Goal: Task Accomplishment & Management: Use online tool/utility

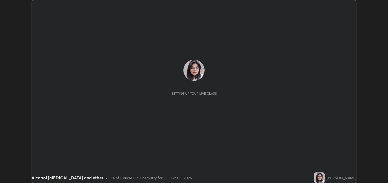
scroll to position [183, 387]
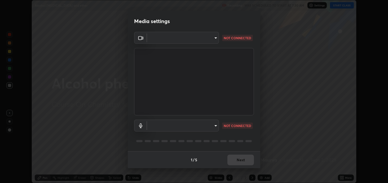
type input "a599f0e95922b43cbf3073e421311db4bd4404ba0295c28e28de134d1fd5a43d"
type input "default"
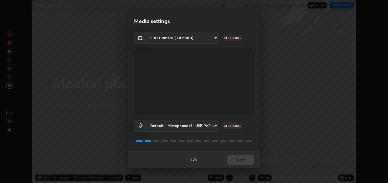
click at [216, 39] on body "Erase all Alcohol [MEDICAL_DATA] and ether Recording WAS SCHEDULED TO START AT …" at bounding box center [194, 91] width 388 height 183
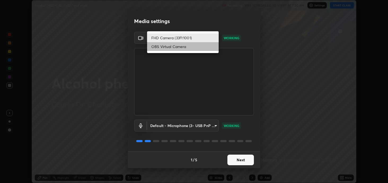
click at [208, 49] on li "OBS Virtual Camera" at bounding box center [182, 46] width 71 height 9
type input "2c59b190f107927fcb55c6cdfe149e37458de3dbae8a46ba74a2f9008a67dca9"
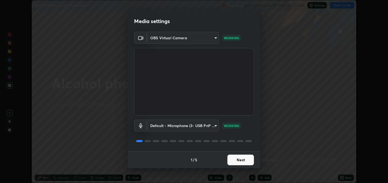
click at [241, 159] on button "Next" at bounding box center [240, 159] width 26 height 11
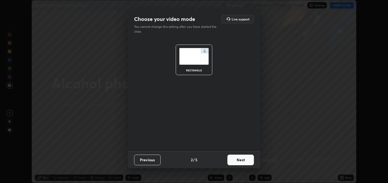
click at [241, 159] on button "Next" at bounding box center [240, 159] width 26 height 11
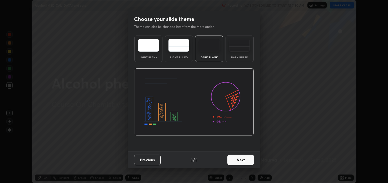
click at [239, 161] on button "Next" at bounding box center [240, 159] width 26 height 11
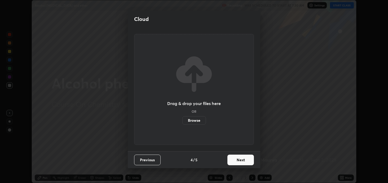
click at [237, 161] on button "Next" at bounding box center [240, 159] width 26 height 11
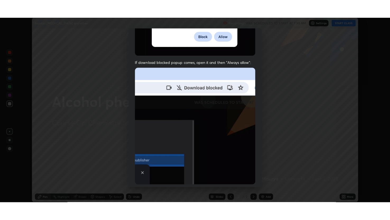
scroll to position [107, 0]
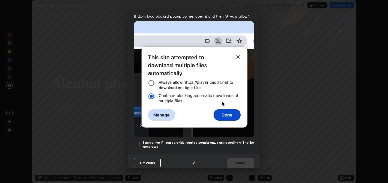
click at [137, 141] on div at bounding box center [137, 144] width 6 height 6
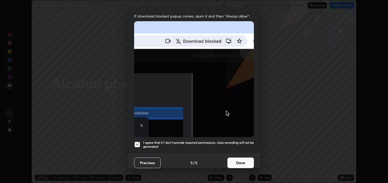
click at [243, 160] on button "Done" at bounding box center [240, 162] width 26 height 11
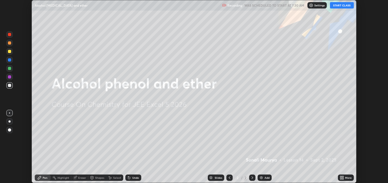
click at [340, 176] on icon at bounding box center [340, 176] width 1 height 1
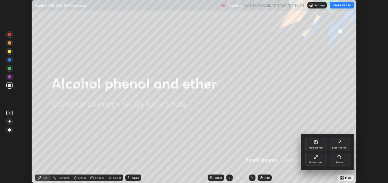
click at [316, 160] on div "Full screen" at bounding box center [315, 159] width 21 height 13
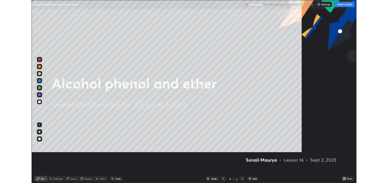
scroll to position [220, 390]
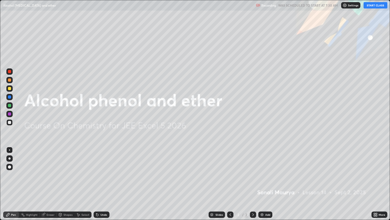
click at [264, 182] on div "Add" at bounding box center [266, 214] width 14 height 6
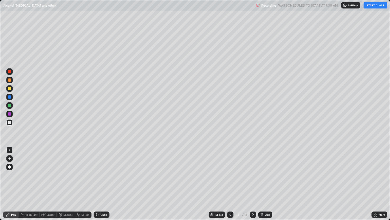
click at [369, 7] on button "START CLASS" at bounding box center [376, 5] width 24 height 6
click at [11, 123] on div at bounding box center [9, 122] width 3 height 3
click at [12, 81] on div at bounding box center [9, 80] width 6 height 6
click at [33, 182] on div "Highlight" at bounding box center [29, 214] width 21 height 6
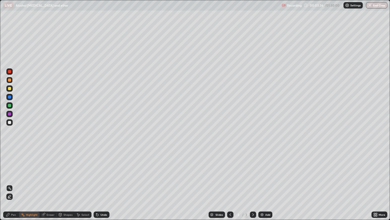
click at [47, 182] on div "Eraser" at bounding box center [51, 214] width 8 height 3
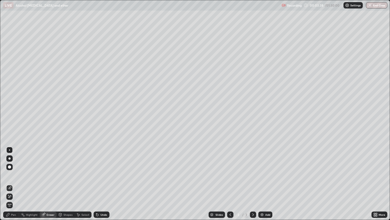
click at [15, 182] on div "Pen" at bounding box center [13, 214] width 5 height 3
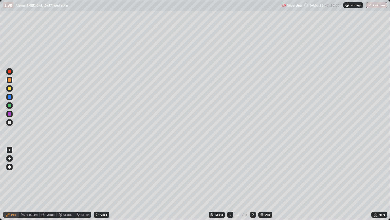
click at [12, 106] on div at bounding box center [9, 105] width 6 height 6
click at [52, 182] on div "Eraser" at bounding box center [48, 214] width 17 height 6
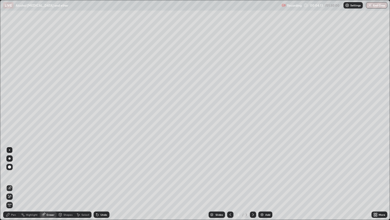
click at [15, 182] on div "Pen" at bounding box center [13, 214] width 5 height 3
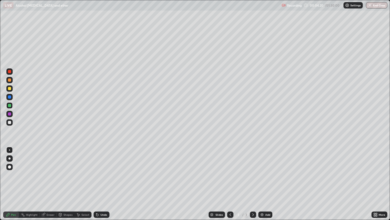
click at [57, 182] on div "Shapes" at bounding box center [66, 214] width 18 height 6
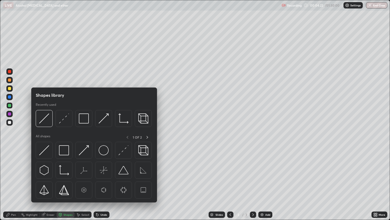
click at [53, 182] on div "Eraser" at bounding box center [48, 214] width 17 height 6
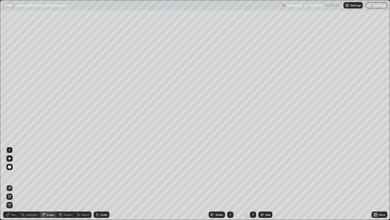
click at [16, 182] on div "Pen" at bounding box center [11, 214] width 16 height 6
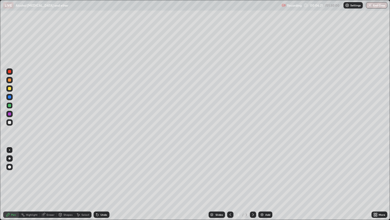
click at [12, 87] on div at bounding box center [9, 88] width 6 height 6
click at [7, 71] on div at bounding box center [9, 71] width 6 height 6
click at [9, 80] on div at bounding box center [9, 79] width 3 height 3
click at [267, 182] on div "Add" at bounding box center [268, 214] width 5 height 3
click at [49, 182] on div "Eraser" at bounding box center [51, 214] width 8 height 3
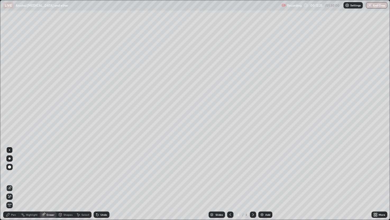
click at [13, 182] on div "Pen" at bounding box center [13, 214] width 5 height 3
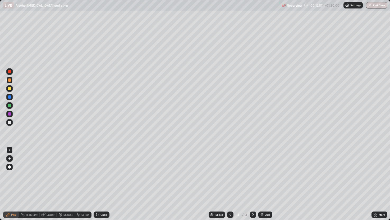
click at [10, 98] on div at bounding box center [9, 96] width 3 height 3
click at [8, 88] on div at bounding box center [9, 88] width 3 height 3
click at [10, 73] on div at bounding box center [9, 71] width 3 height 3
click at [10, 88] on div at bounding box center [9, 88] width 3 height 3
click at [9, 98] on div at bounding box center [9, 96] width 3 height 3
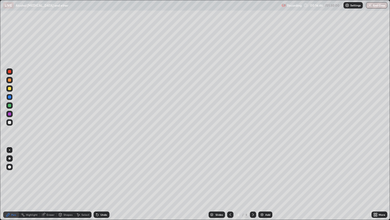
click at [9, 80] on div at bounding box center [9, 79] width 3 height 3
click at [11, 97] on div at bounding box center [9, 96] width 3 height 3
click at [9, 79] on div at bounding box center [9, 79] width 3 height 3
click at [9, 81] on div at bounding box center [9, 79] width 3 height 3
click at [10, 96] on div at bounding box center [9, 96] width 3 height 3
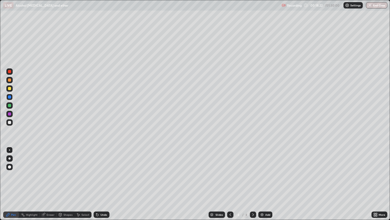
click at [8, 71] on div at bounding box center [9, 71] width 3 height 3
click at [9, 74] on div at bounding box center [9, 71] width 6 height 6
click at [10, 97] on div at bounding box center [9, 96] width 3 height 3
click at [8, 81] on div at bounding box center [9, 79] width 3 height 3
click at [10, 89] on div at bounding box center [9, 88] width 3 height 3
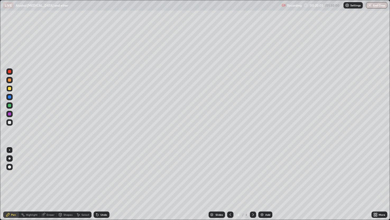
click at [10, 96] on div at bounding box center [9, 96] width 3 height 3
click at [9, 72] on div at bounding box center [9, 71] width 3 height 3
click at [10, 97] on div at bounding box center [9, 96] width 3 height 3
click at [9, 72] on div at bounding box center [9, 71] width 3 height 3
click at [101, 182] on div "Undo" at bounding box center [102, 214] width 16 height 6
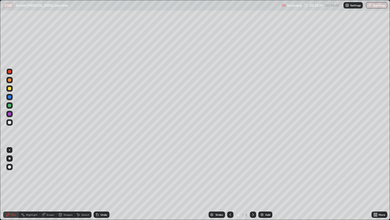
click at [105, 182] on div "Undo" at bounding box center [104, 214] width 7 height 3
click at [11, 113] on div at bounding box center [9, 113] width 3 height 3
click at [268, 182] on div "Add" at bounding box center [268, 214] width 5 height 3
click at [8, 81] on div at bounding box center [9, 80] width 6 height 6
click at [10, 98] on div at bounding box center [9, 96] width 3 height 3
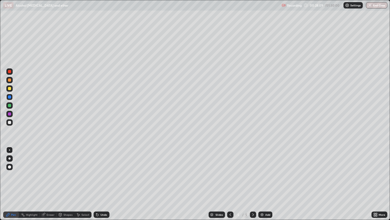
click at [10, 115] on div at bounding box center [9, 113] width 3 height 3
click at [104, 182] on div "Undo" at bounding box center [104, 214] width 7 height 3
click at [100, 182] on div "Undo" at bounding box center [102, 214] width 16 height 6
click at [108, 182] on div "Undo" at bounding box center [102, 214] width 16 height 6
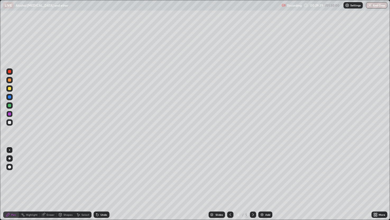
click at [49, 182] on div "Eraser" at bounding box center [48, 214] width 17 height 6
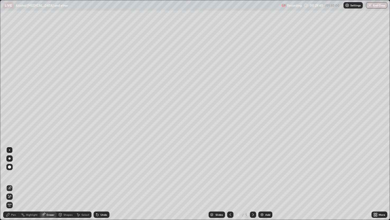
click at [11, 182] on div "Pen" at bounding box center [13, 214] width 5 height 3
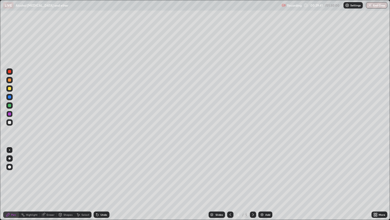
click at [8, 89] on div at bounding box center [9, 88] width 3 height 3
click at [99, 182] on div "Undo" at bounding box center [102, 214] width 16 height 6
click at [101, 182] on div "Undo" at bounding box center [104, 214] width 7 height 3
click at [11, 96] on div at bounding box center [9, 96] width 3 height 3
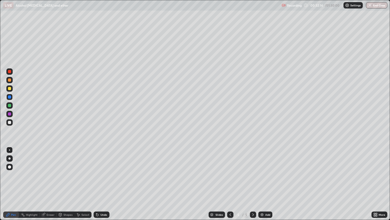
click at [10, 80] on div at bounding box center [9, 79] width 3 height 3
click at [266, 182] on div "Add" at bounding box center [268, 214] width 5 height 3
click at [106, 182] on div "Undo" at bounding box center [102, 214] width 16 height 6
click at [11, 116] on div at bounding box center [9, 114] width 6 height 6
click at [10, 88] on div at bounding box center [9, 88] width 3 height 3
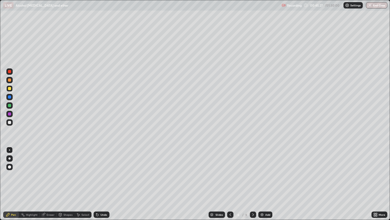
click at [10, 98] on div at bounding box center [9, 96] width 3 height 3
click at [266, 182] on div "Add" at bounding box center [268, 214] width 5 height 3
click at [10, 80] on div at bounding box center [9, 79] width 3 height 3
click at [49, 182] on div "Eraser" at bounding box center [51, 214] width 8 height 3
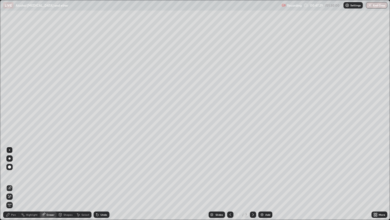
click at [14, 182] on div "Pen" at bounding box center [11, 214] width 16 height 6
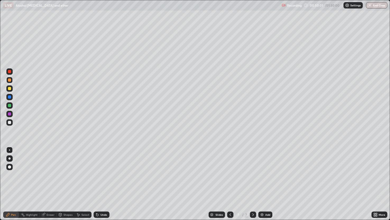
click at [266, 182] on div "Add" at bounding box center [266, 214] width 14 height 6
click at [101, 182] on div "Undo" at bounding box center [102, 214] width 16 height 6
click at [106, 182] on div "Undo" at bounding box center [102, 214] width 16 height 6
click at [105, 182] on div "Undo" at bounding box center [102, 214] width 16 height 6
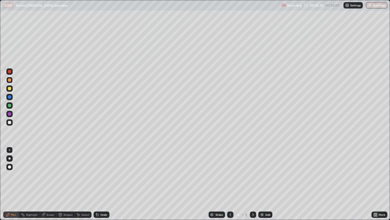
click at [100, 182] on div "Undo" at bounding box center [102, 214] width 16 height 6
click at [105, 182] on div "Undo" at bounding box center [104, 214] width 7 height 3
click at [266, 182] on div "Add" at bounding box center [268, 214] width 5 height 3
click at [9, 97] on div at bounding box center [9, 96] width 3 height 3
click at [269, 182] on div "Add" at bounding box center [266, 214] width 14 height 6
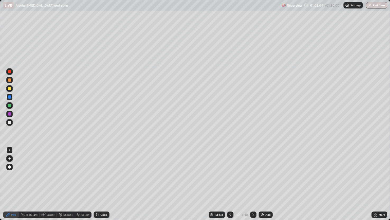
click at [12, 114] on div at bounding box center [9, 114] width 6 height 6
click at [45, 182] on icon at bounding box center [43, 214] width 4 height 4
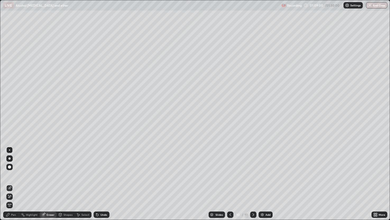
click at [13, 182] on div "Pen" at bounding box center [13, 214] width 5 height 3
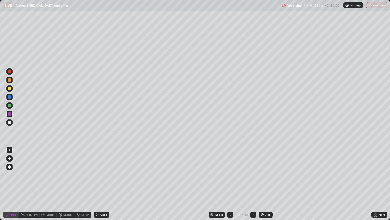
click at [230, 182] on icon at bounding box center [230, 214] width 4 height 4
click at [102, 182] on div "Undo" at bounding box center [104, 214] width 7 height 3
click at [108, 182] on div "Undo" at bounding box center [102, 214] width 16 height 6
click at [48, 182] on div "Eraser" at bounding box center [48, 214] width 17 height 6
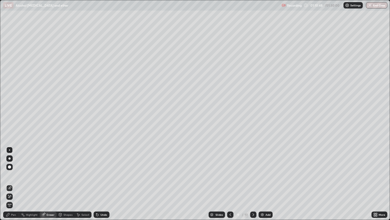
click at [13, 182] on div "Pen" at bounding box center [13, 214] width 5 height 3
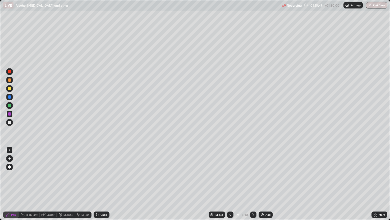
click at [9, 96] on div at bounding box center [9, 96] width 3 height 3
click at [250, 182] on div at bounding box center [253, 214] width 6 height 11
click at [265, 182] on div "Add" at bounding box center [266, 214] width 14 height 6
click at [11, 113] on div at bounding box center [9, 113] width 3 height 3
click at [50, 182] on div "Eraser" at bounding box center [51, 214] width 8 height 3
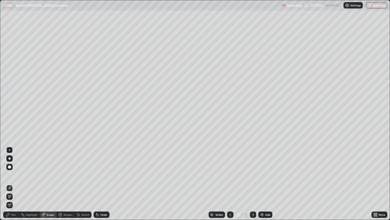
click at [15, 182] on div "Pen" at bounding box center [11, 214] width 16 height 6
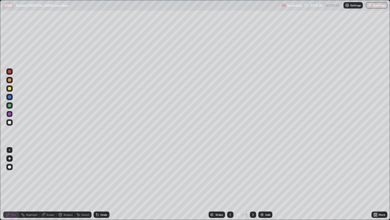
click at [106, 182] on div "Undo" at bounding box center [104, 214] width 7 height 3
click at [104, 182] on div "Undo" at bounding box center [104, 214] width 7 height 3
click at [108, 182] on div "Undo" at bounding box center [102, 214] width 16 height 6
click at [10, 82] on div at bounding box center [9, 80] width 6 height 6
click at [48, 182] on div "Eraser" at bounding box center [48, 214] width 17 height 6
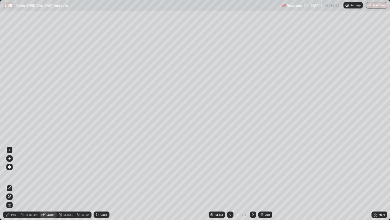
click at [15, 182] on div "Pen" at bounding box center [13, 214] width 5 height 3
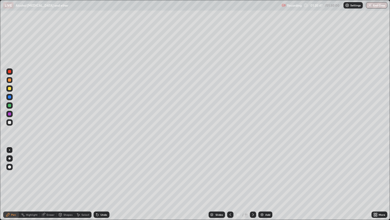
click at [266, 182] on div "Add" at bounding box center [268, 214] width 5 height 3
click at [264, 182] on img at bounding box center [262, 214] width 4 height 4
click at [9, 72] on div at bounding box center [9, 71] width 3 height 3
click at [101, 182] on div "Undo" at bounding box center [102, 214] width 16 height 6
click at [104, 182] on div "Undo" at bounding box center [104, 214] width 7 height 3
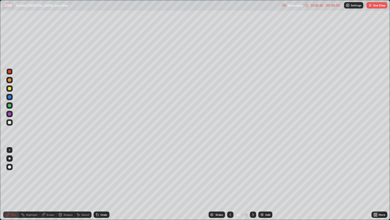
click at [10, 81] on div at bounding box center [9, 79] width 3 height 3
click at [9, 97] on div at bounding box center [9, 96] width 3 height 3
click at [0, 147] on div "Setting up your live class" at bounding box center [195, 110] width 390 height 220
click at [10, 115] on div at bounding box center [9, 113] width 3 height 3
click at [374, 6] on button "End Class" at bounding box center [377, 5] width 21 height 6
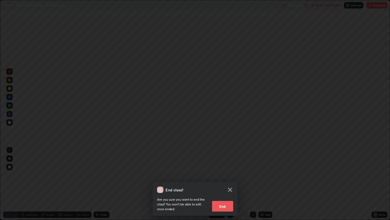
click at [225, 182] on button "End" at bounding box center [222, 206] width 21 height 11
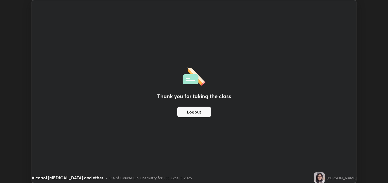
scroll to position [26290, 26085]
